Goal: Find specific page/section: Find specific page/section

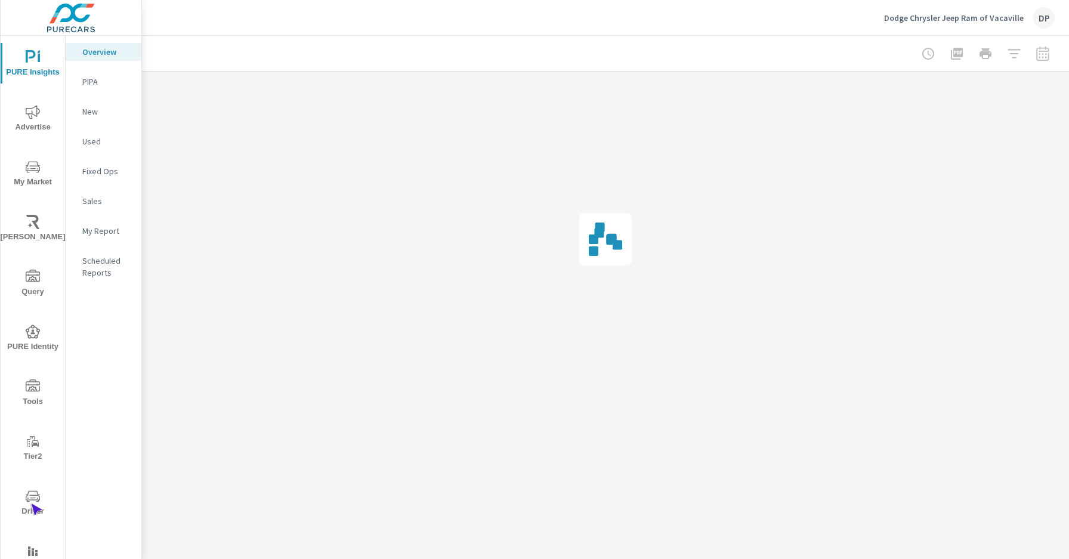
click at [30, 504] on span "Driver" at bounding box center [32, 503] width 57 height 29
